Goal: Navigation & Orientation: Find specific page/section

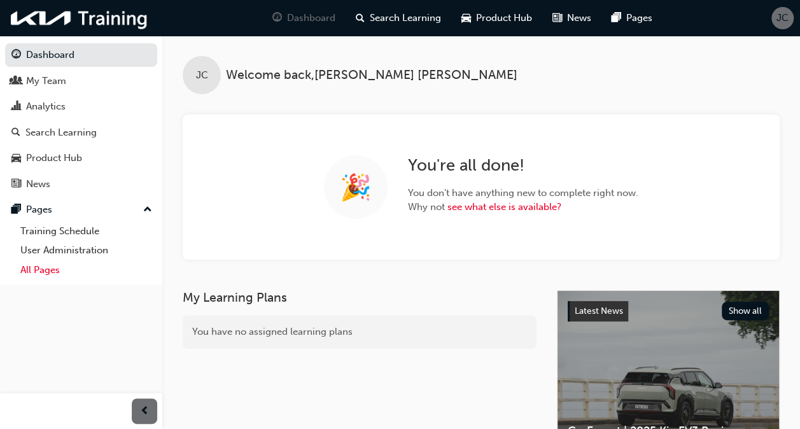
click at [43, 269] on link "All Pages" at bounding box center [86, 270] width 142 height 20
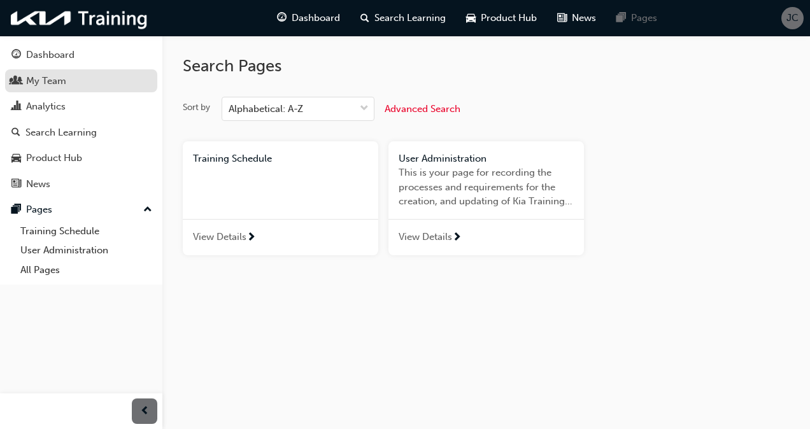
click at [43, 81] on div "My Team" at bounding box center [46, 81] width 40 height 15
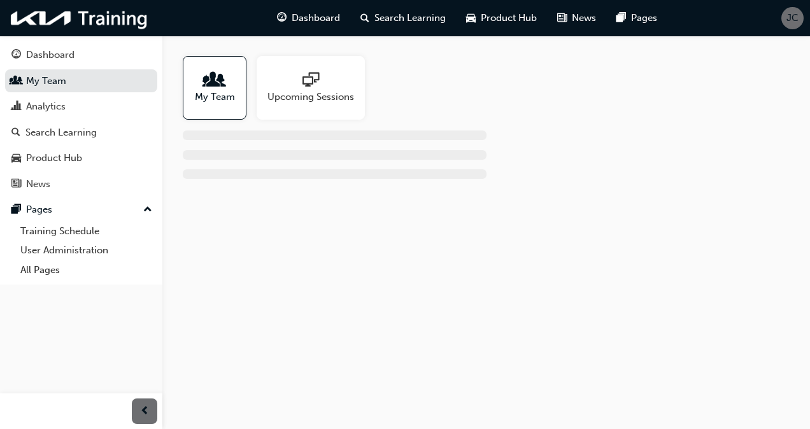
click at [217, 84] on span "people-icon" at bounding box center [214, 81] width 17 height 18
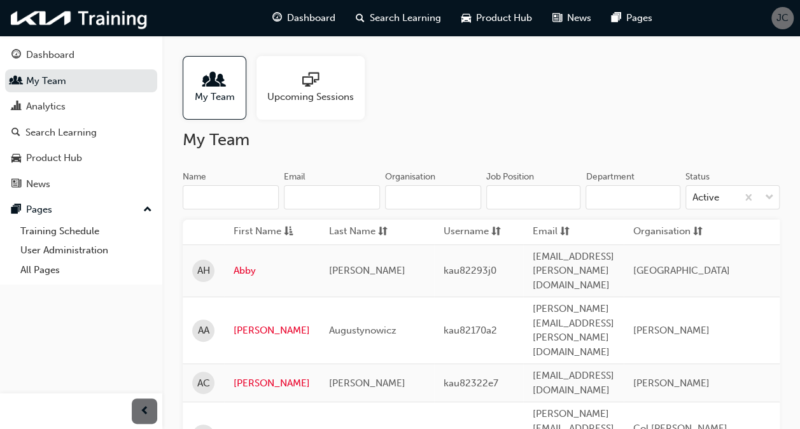
click at [320, 84] on div at bounding box center [310, 81] width 87 height 18
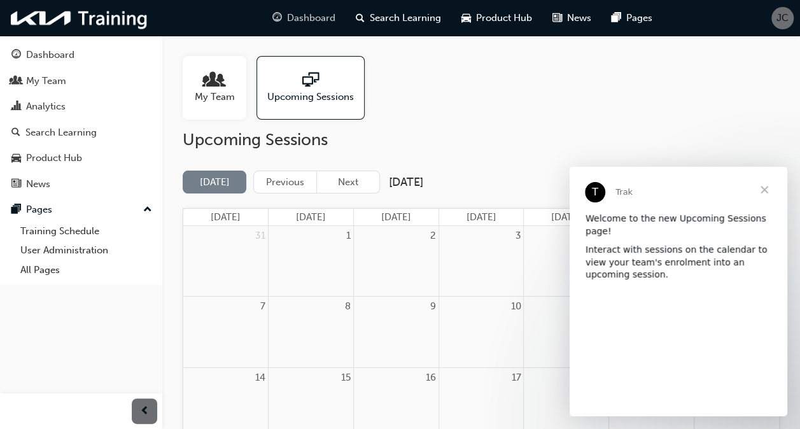
click at [309, 19] on span "Dashboard" at bounding box center [311, 18] width 48 height 15
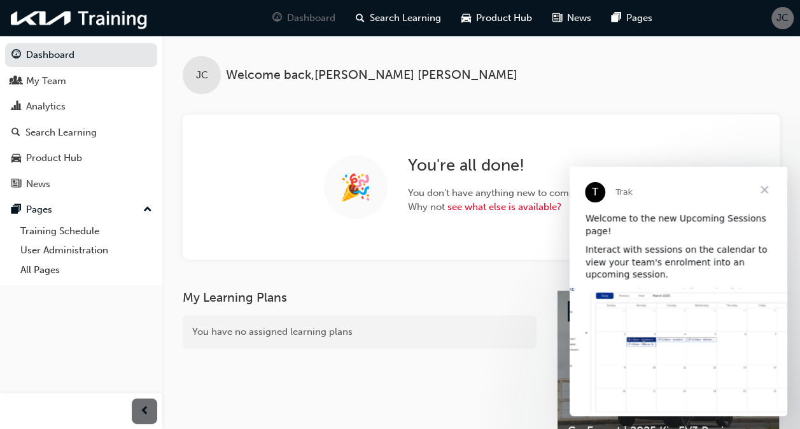
click at [763, 187] on span "Close" at bounding box center [765, 190] width 46 height 46
